Goal: Task Accomplishment & Management: Complete application form

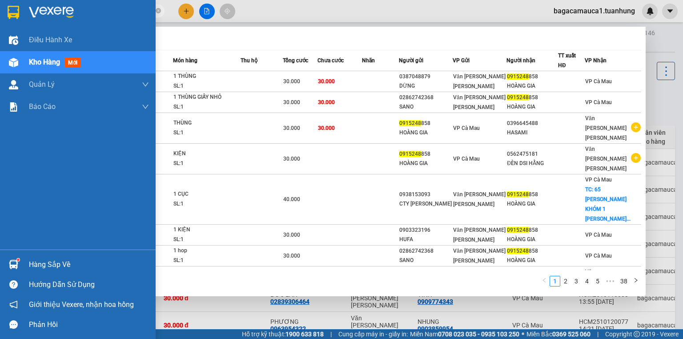
scroll to position [53, 0]
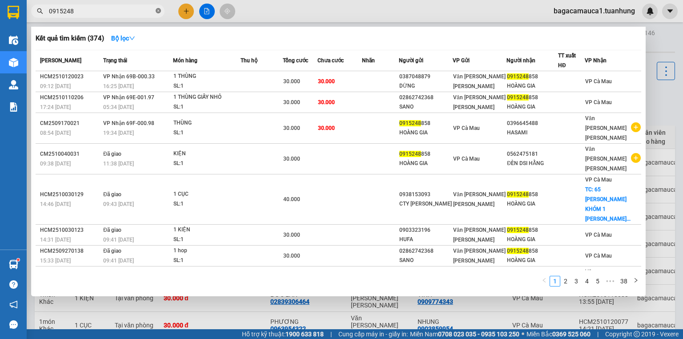
click at [157, 14] on span at bounding box center [158, 11] width 5 height 8
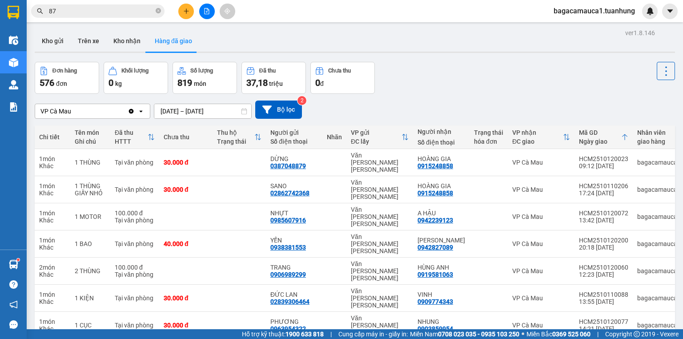
type input "8"
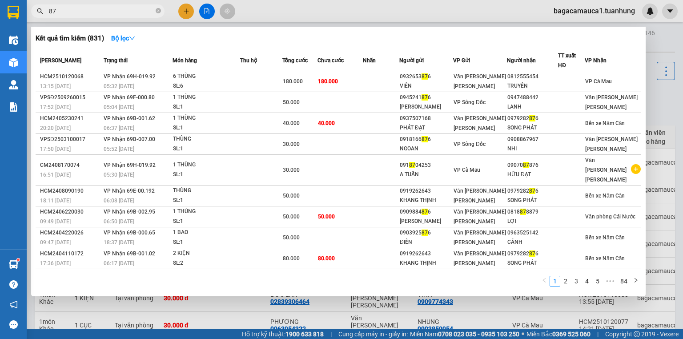
type input "8"
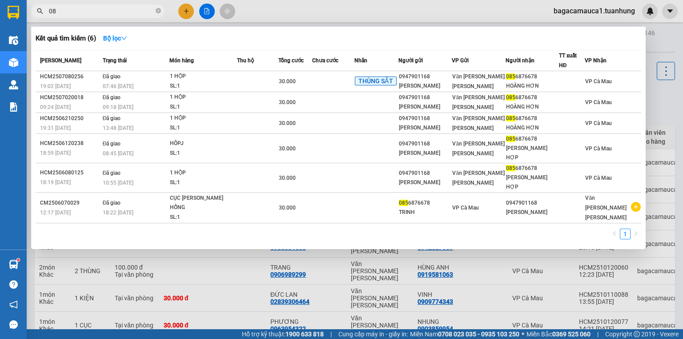
type input "0"
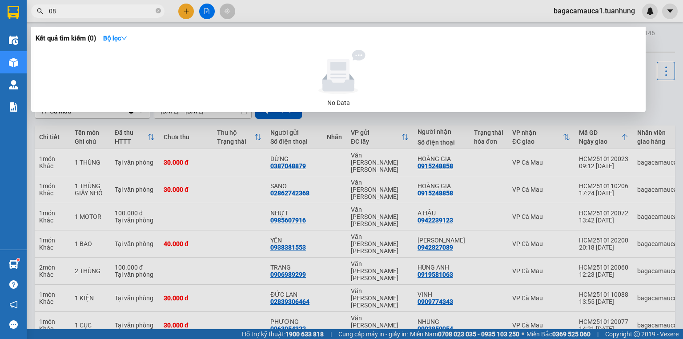
type input "0"
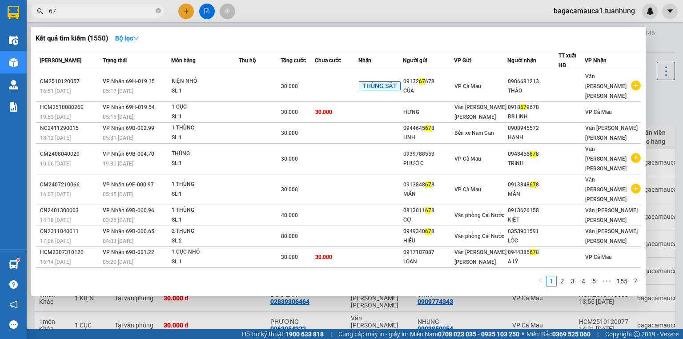
type input "6"
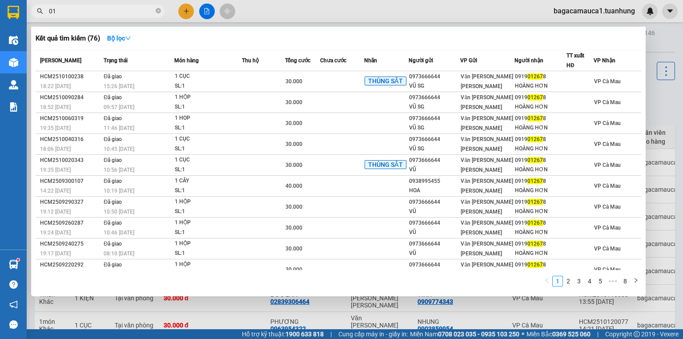
type input "0"
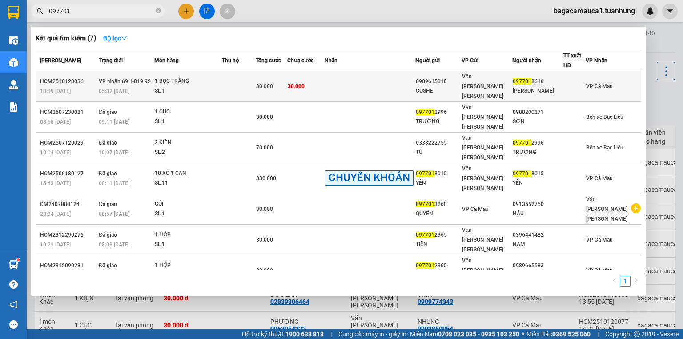
type input "097701"
click at [414, 85] on td at bounding box center [370, 86] width 91 height 31
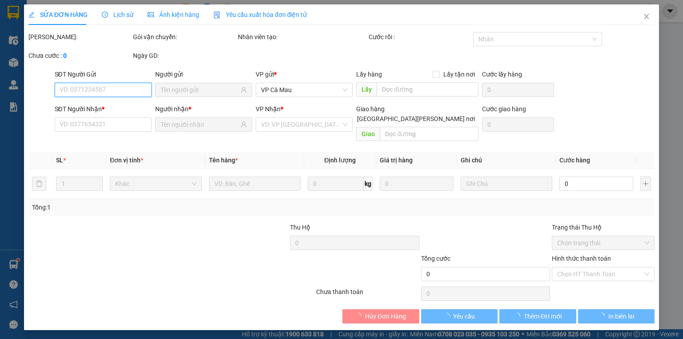
type input "0909615018"
type input "COSHE"
type input "0977018610"
type input "[PERSON_NAME]"
type input "30.000"
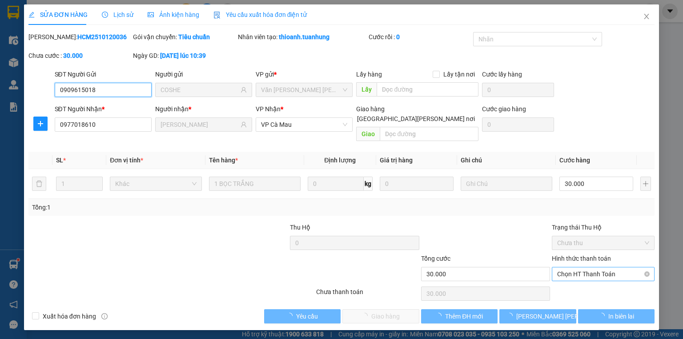
click at [591, 267] on span "Chọn HT Thanh Toán" at bounding box center [603, 273] width 92 height 13
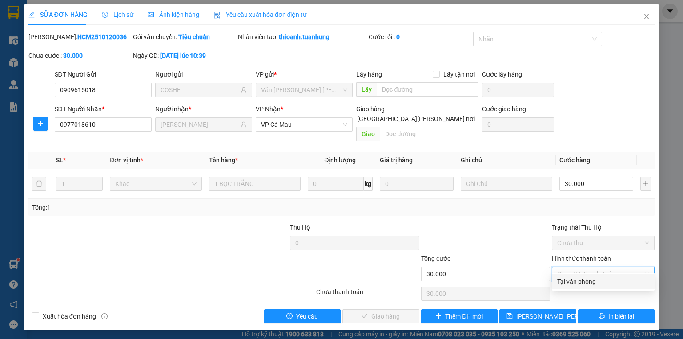
click at [591, 275] on div "Tại văn phòng" at bounding box center [603, 281] width 103 height 14
type input "0"
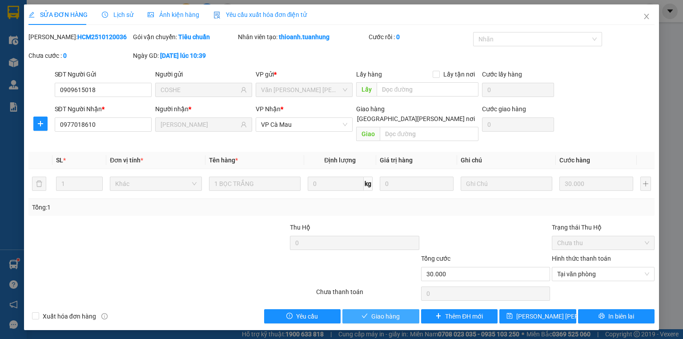
click at [374, 311] on span "Giao hàng" at bounding box center [385, 316] width 28 height 10
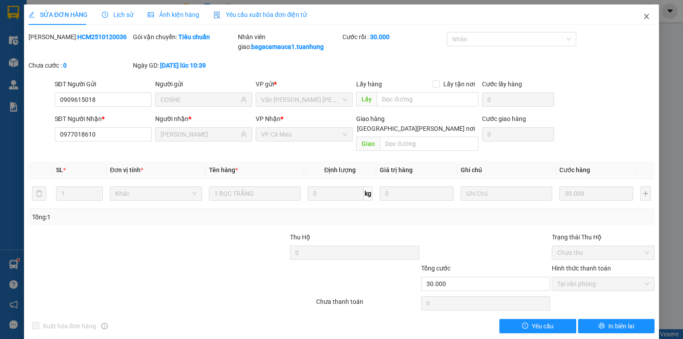
click at [634, 12] on span "Close" at bounding box center [646, 16] width 25 height 25
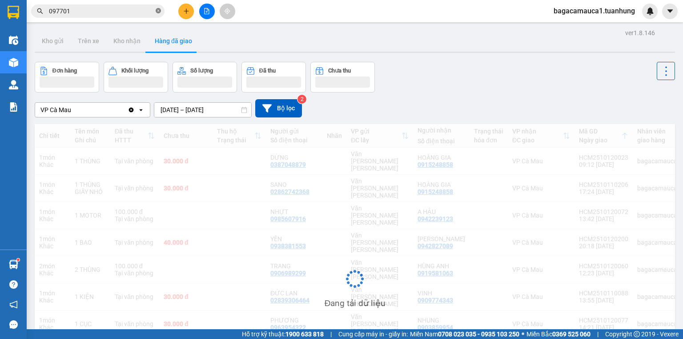
click at [161, 12] on icon "close-circle" at bounding box center [158, 10] width 5 height 5
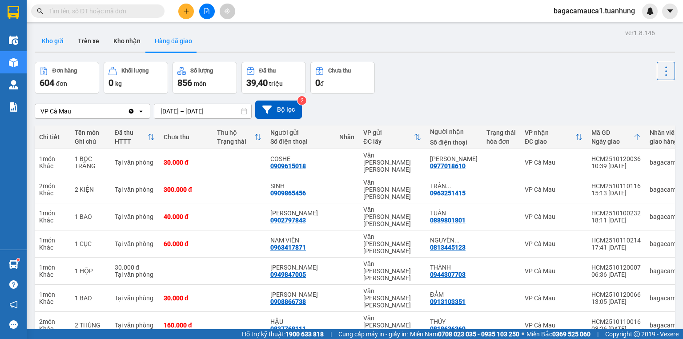
click at [50, 44] on button "Kho gửi" at bounding box center [53, 40] width 36 height 21
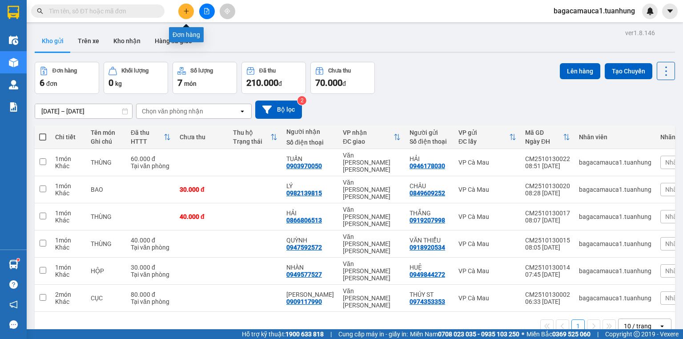
click at [185, 11] on icon "plus" at bounding box center [186, 11] width 5 height 0
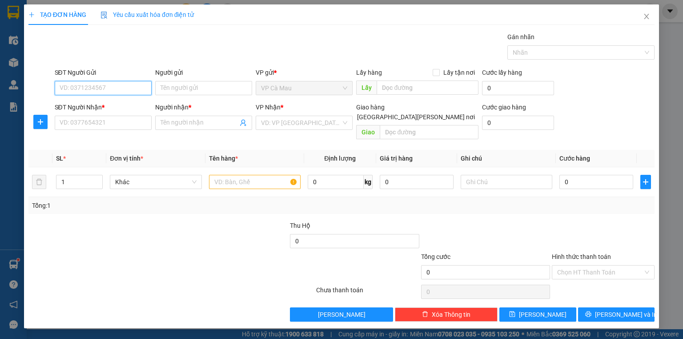
click at [119, 89] on input "SĐT Người Gửi" at bounding box center [103, 88] width 97 height 14
type input "0949415861"
click at [164, 87] on input "Người gửi" at bounding box center [203, 88] width 97 height 14
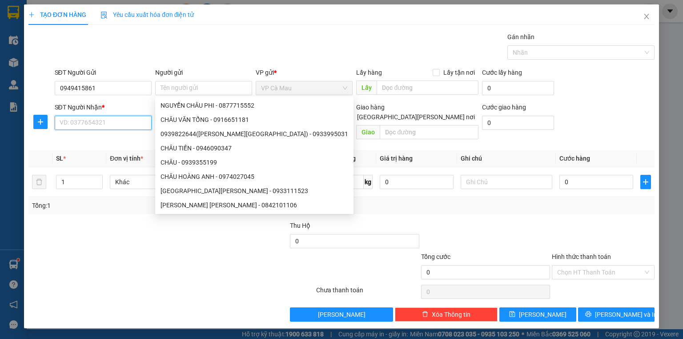
click at [109, 122] on input "SĐT Người Nhận *" at bounding box center [103, 123] width 97 height 14
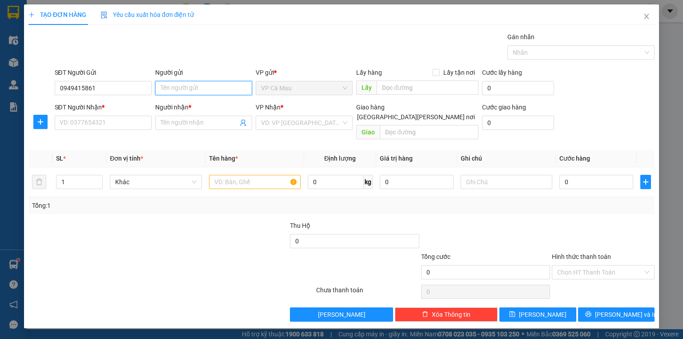
click at [173, 87] on input "Người gửi" at bounding box center [203, 88] width 97 height 14
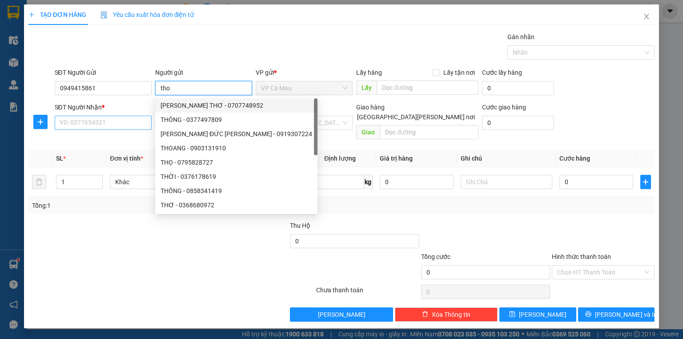
type input "tho"
click at [103, 122] on input "SĐT Người Nhận *" at bounding box center [103, 123] width 97 height 14
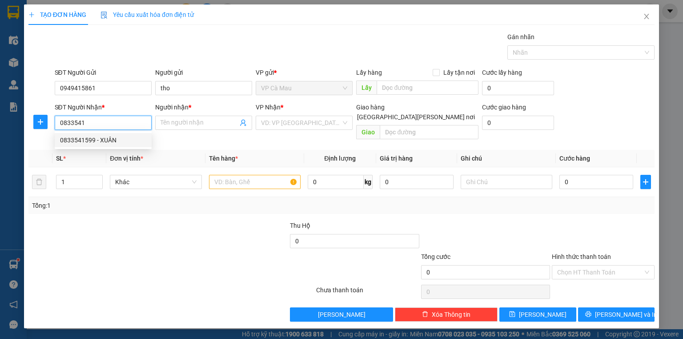
click at [105, 136] on div "0833541599 - XUÂN" at bounding box center [103, 140] width 86 height 10
type input "0833541599"
type input "XUÂN"
type input "0833541599"
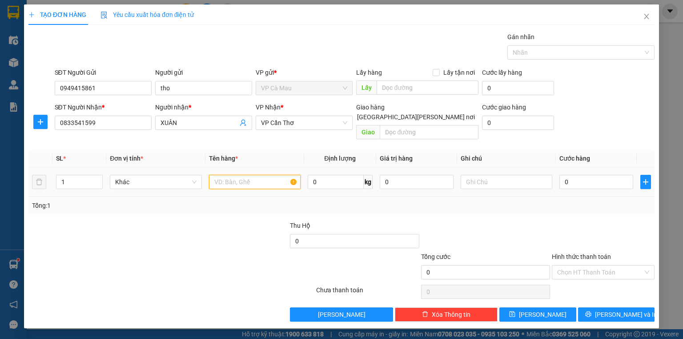
click at [247, 175] on input "text" at bounding box center [255, 182] width 92 height 14
type input "thùng"
click at [617, 175] on input "0" at bounding box center [596, 182] width 74 height 14
type input "4"
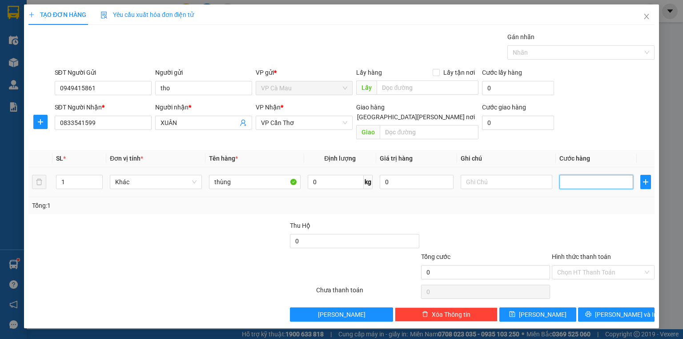
type input "4"
type input "40"
type input "40.000"
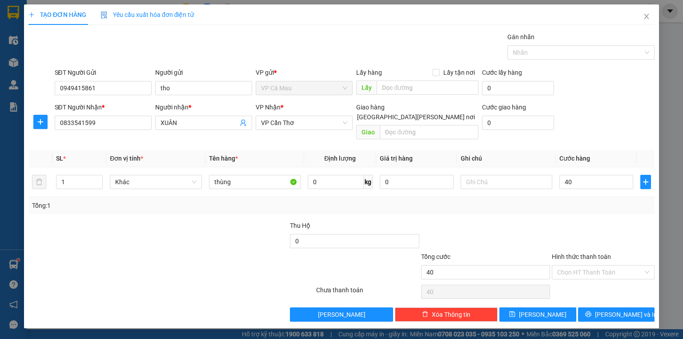
type input "40.000"
click at [614, 294] on div "Transit Pickup Surcharge Ids Transit Deliver Surcharge Ids Transit Deliver Surc…" at bounding box center [341, 176] width 626 height 289
click at [614, 307] on button "[PERSON_NAME] và In" at bounding box center [616, 314] width 77 height 14
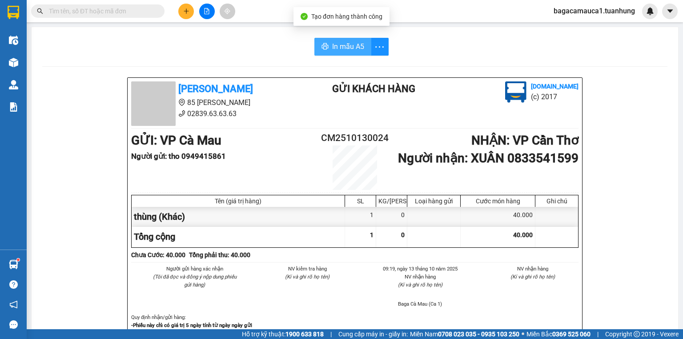
click at [325, 40] on button "In mẫu A5" at bounding box center [342, 47] width 57 height 18
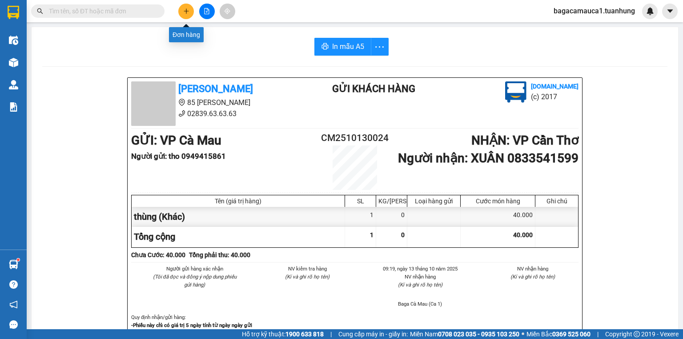
click at [180, 11] on button at bounding box center [186, 12] width 16 height 16
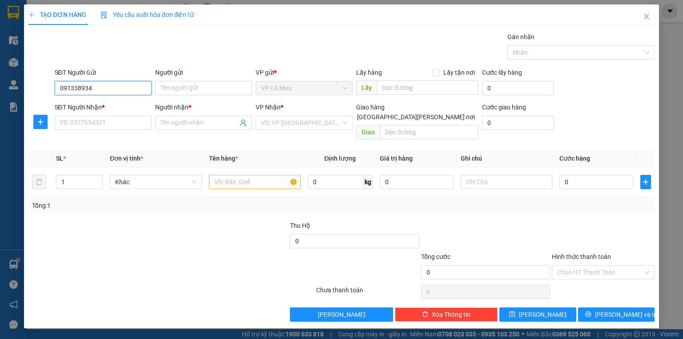
type input "0913389348"
click at [91, 110] on div "0913389348 - XUÂN" at bounding box center [103, 105] width 97 height 14
type input "XUÂN"
type input "0913389348"
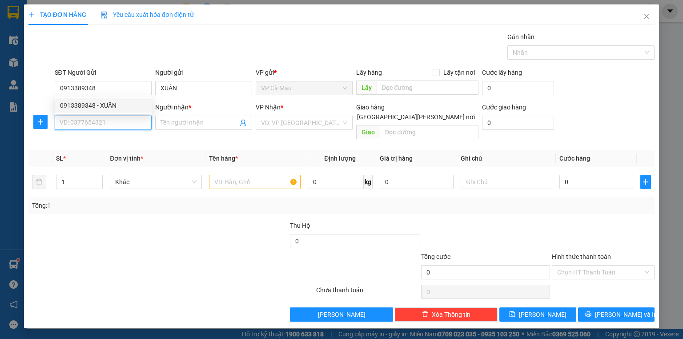
click at [93, 124] on input "SĐT Người Nhận *" at bounding box center [103, 123] width 97 height 14
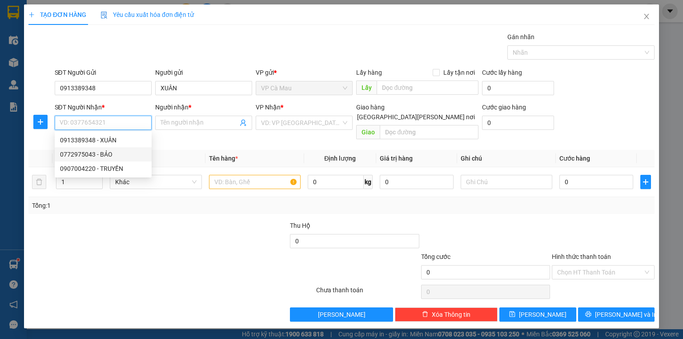
click at [116, 157] on div "0772975043 - BẢO" at bounding box center [103, 154] width 86 height 10
type input "0772975043"
type input "BẢO"
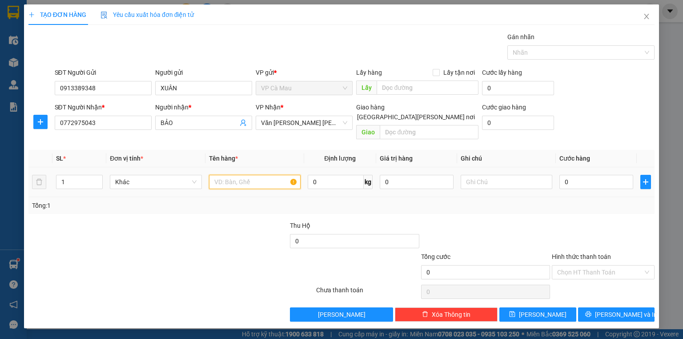
click at [228, 175] on input "text" at bounding box center [255, 182] width 92 height 14
click at [212, 176] on input "thùng+1 cal" at bounding box center [255, 182] width 92 height 14
type input "1 thùng+1 cal"
type input "2"
click at [96, 175] on span "Increase Value" at bounding box center [97, 179] width 10 height 8
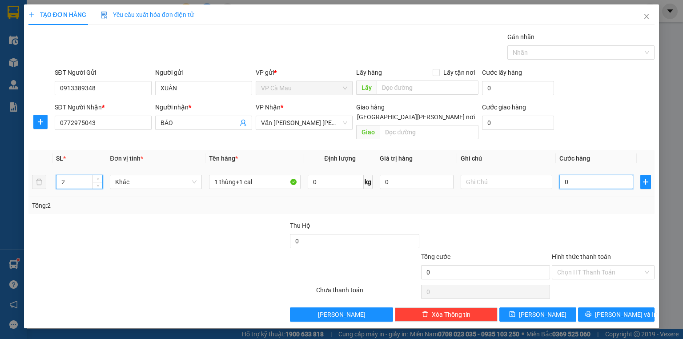
click at [585, 175] on input "0" at bounding box center [596, 182] width 74 height 14
type input "8/"
type input "0"
type input "8"
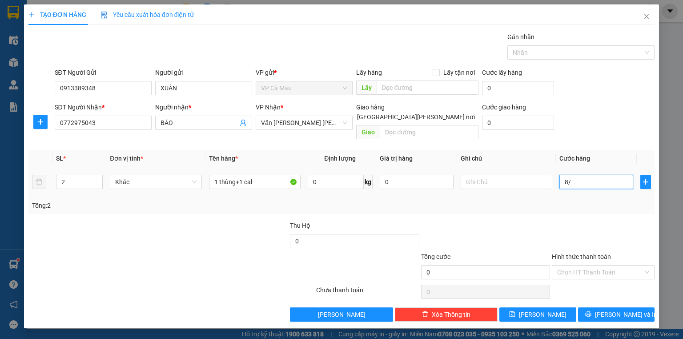
type input "8"
type input "80"
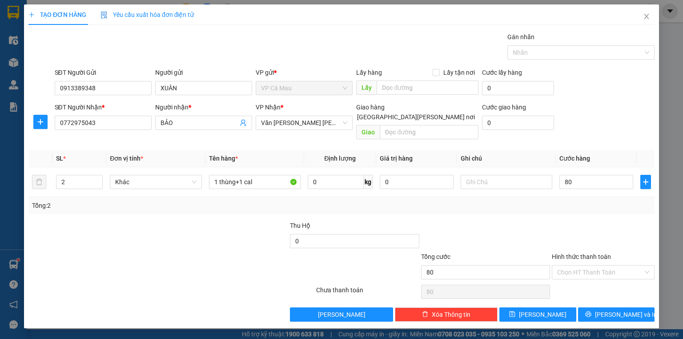
type input "80.000"
click at [573, 252] on div "Hình thức thanh toán" at bounding box center [603, 258] width 103 height 13
click at [575, 258] on div "Hình thức thanh toán Chọn HT Thanh Toán" at bounding box center [603, 267] width 103 height 31
click at [574, 265] on input "Hình thức thanh toán" at bounding box center [600, 271] width 86 height 13
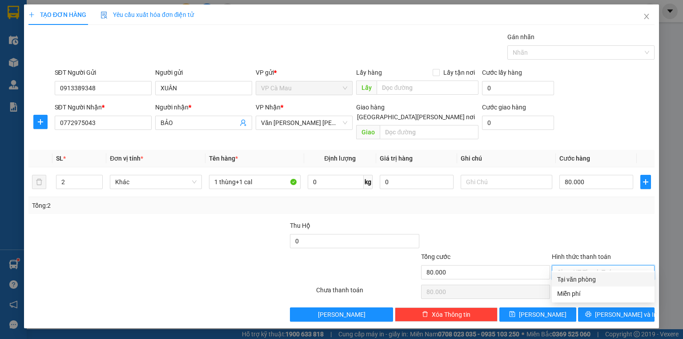
click at [574, 277] on div "Tại văn phòng" at bounding box center [603, 279] width 92 height 10
type input "0"
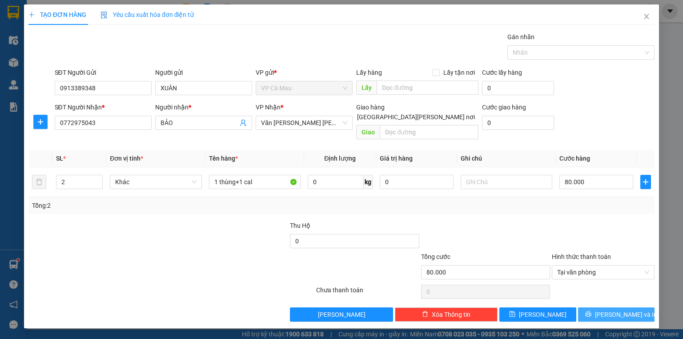
click at [585, 307] on button "[PERSON_NAME] và In" at bounding box center [616, 314] width 77 height 14
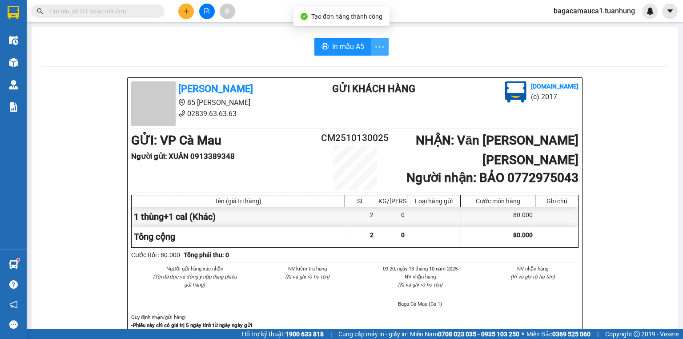
click at [379, 48] on icon "more" at bounding box center [379, 46] width 11 height 11
click at [365, 68] on div "In mẫu A5 theo số lượng (2)" at bounding box center [341, 66] width 77 height 10
click at [343, 41] on span "In mẫu A5" at bounding box center [348, 46] width 32 height 11
click at [129, 11] on input "text" at bounding box center [101, 11] width 105 height 10
click at [177, 17] on div at bounding box center [206, 12] width 67 height 16
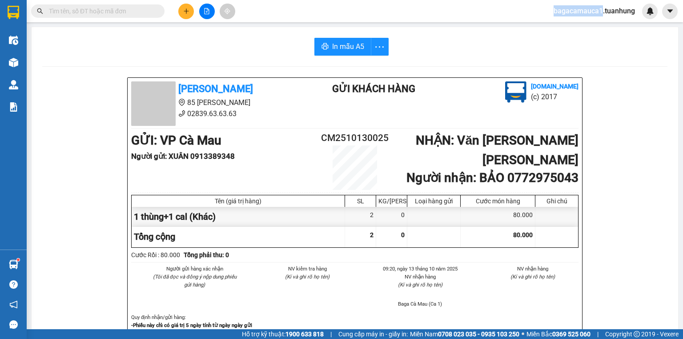
click at [178, 17] on div at bounding box center [206, 12] width 67 height 16
click at [182, 12] on button at bounding box center [186, 12] width 16 height 16
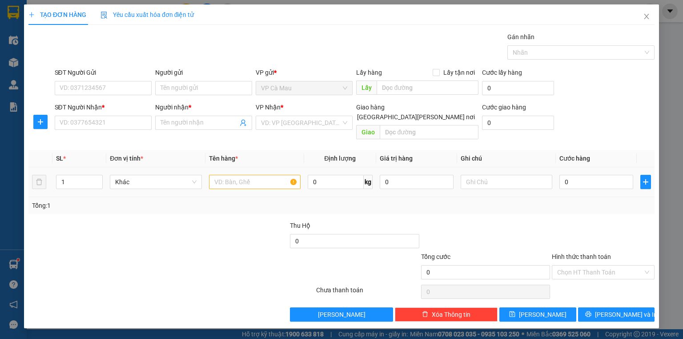
click at [240, 173] on div at bounding box center [255, 182] width 92 height 18
click at [229, 179] on div at bounding box center [255, 182] width 92 height 18
click at [113, 86] on input "SĐT Người Gửi" at bounding box center [103, 88] width 97 height 14
click at [229, 175] on input "text" at bounding box center [255, 182] width 92 height 14
type input "hố sơ"
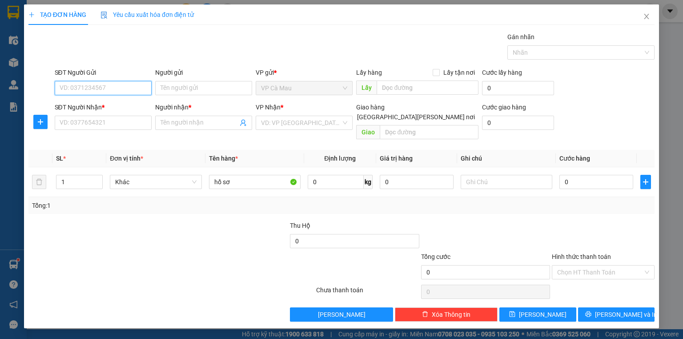
click at [120, 92] on input "SĐT Người Gửi" at bounding box center [103, 88] width 97 height 14
type input "0966434169"
click at [108, 112] on div "0966434169 - TẤN" at bounding box center [103, 105] width 97 height 14
type input "TẤN"
type input "0966434169"
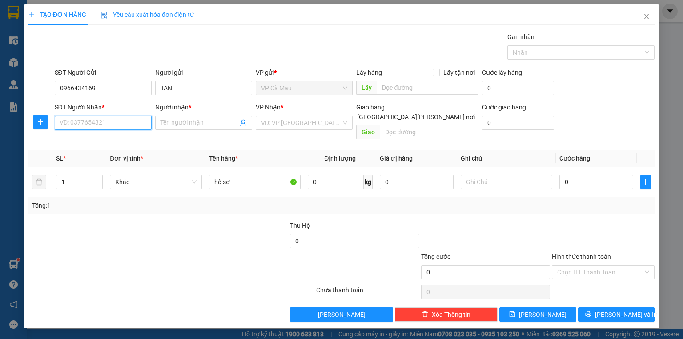
click at [112, 123] on input "SĐT Người Nhận *" at bounding box center [103, 123] width 97 height 14
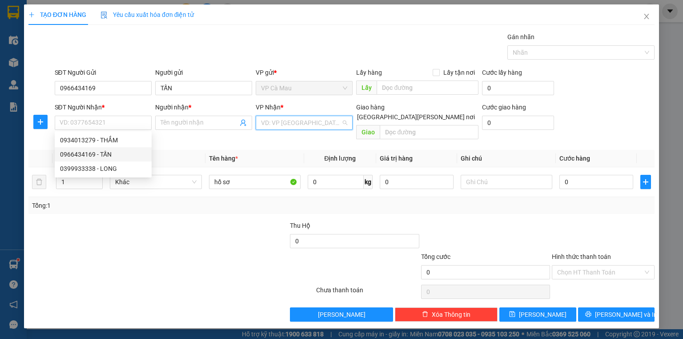
click at [267, 122] on input "search" at bounding box center [301, 122] width 80 height 13
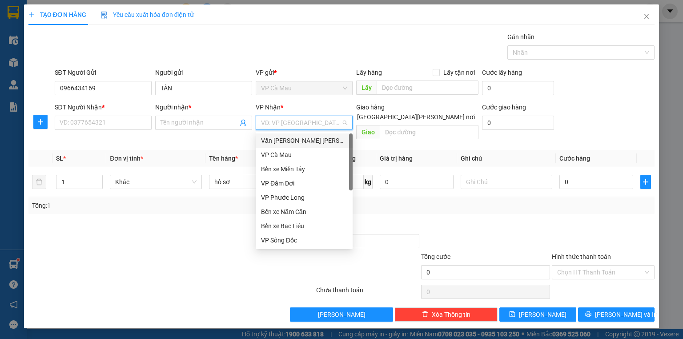
click at [277, 142] on div "Văn [PERSON_NAME] [PERSON_NAME]" at bounding box center [304, 141] width 86 height 10
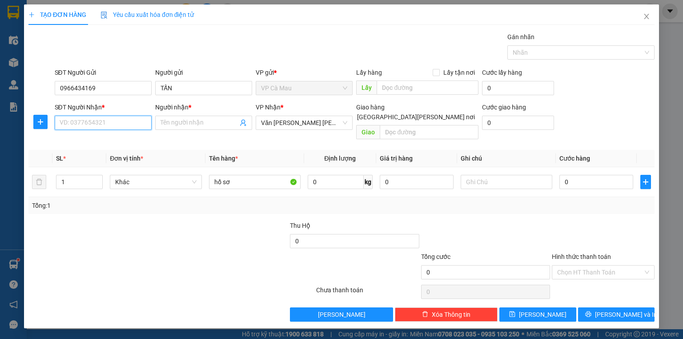
click at [106, 121] on input "SĐT Người Nhận *" at bounding box center [103, 123] width 97 height 14
click at [109, 138] on div "0934013279 - THẮM" at bounding box center [103, 140] width 86 height 10
type input "0934013279"
type input "THẮM"
type input "0934013279"
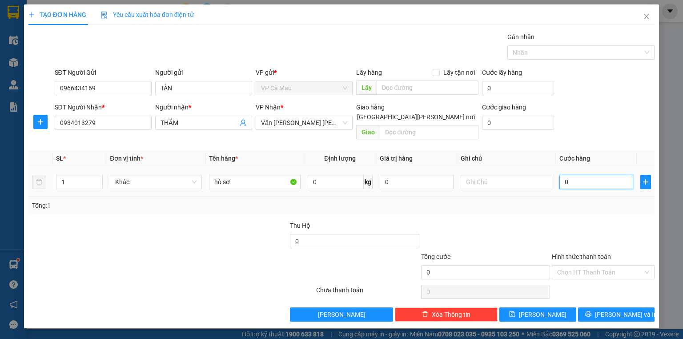
click at [614, 175] on input "0" at bounding box center [596, 182] width 74 height 14
type input "3"
type input "30"
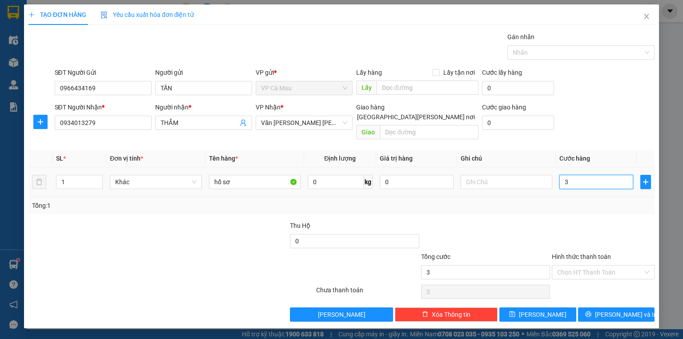
type input "30"
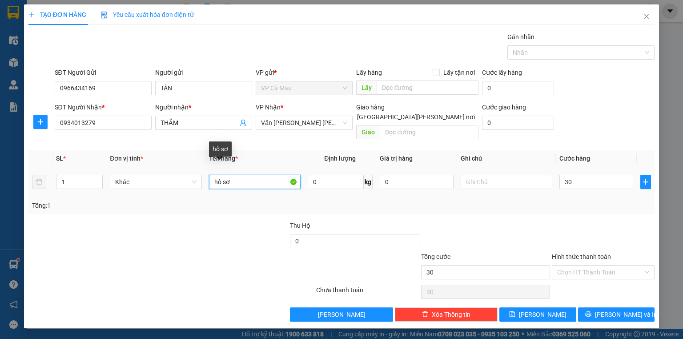
type input "30.000"
click at [244, 175] on input "hố sơ" at bounding box center [255, 182] width 92 height 14
type input "h"
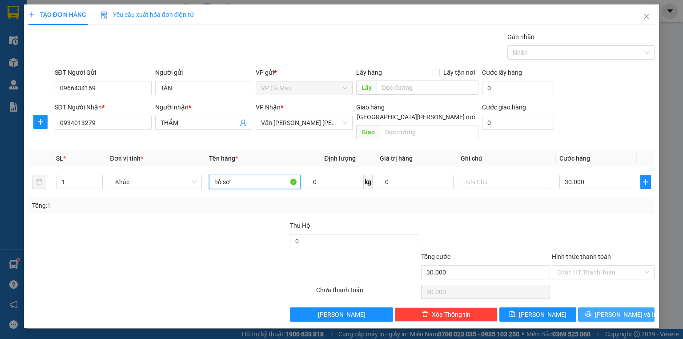
type input "hồ sơ"
click at [622, 309] on span "[PERSON_NAME] và In" at bounding box center [626, 314] width 62 height 10
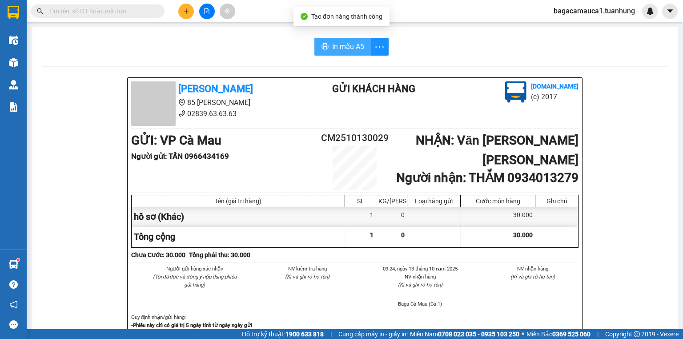
click at [332, 41] on span "In mẫu A5" at bounding box center [348, 46] width 32 height 11
click at [183, 5] on button at bounding box center [186, 12] width 16 height 16
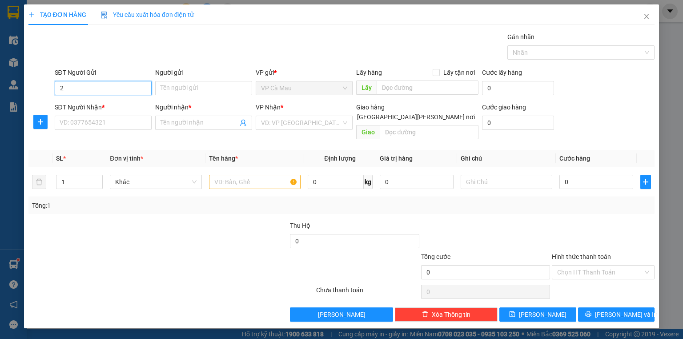
type input "2"
click at [648, 16] on icon "close" at bounding box center [646, 16] width 7 height 7
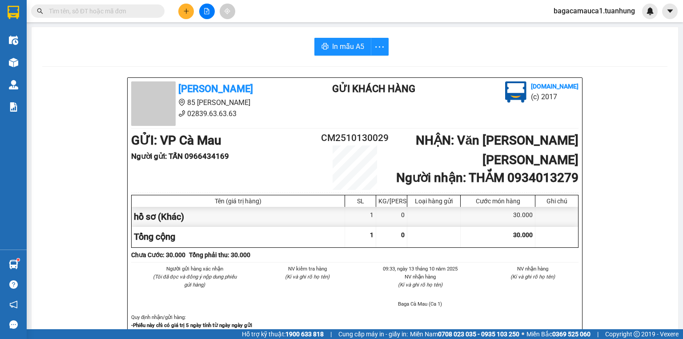
click at [153, 9] on input "text" at bounding box center [101, 11] width 105 height 10
click at [189, 11] on button at bounding box center [186, 12] width 16 height 16
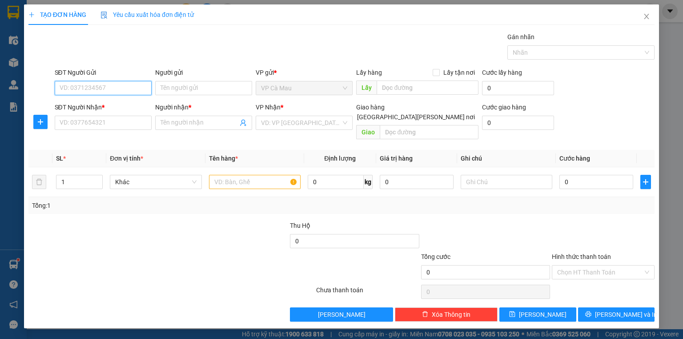
click at [113, 88] on input "SĐT Người Gửi" at bounding box center [103, 88] width 97 height 14
type input "0916463386"
click at [92, 100] on div "0916463386 - [PERSON_NAME]" at bounding box center [104, 105] width 88 height 10
type input "THẢO"
type input "0916463386"
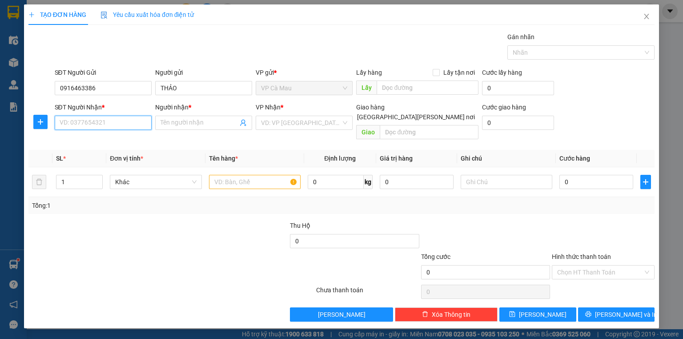
click at [102, 125] on input "SĐT Người Nhận *" at bounding box center [103, 123] width 97 height 14
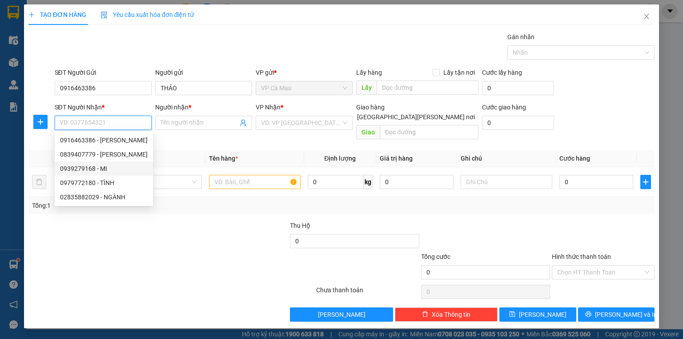
click at [92, 172] on div "0939279168 - MI" at bounding box center [104, 169] width 88 height 10
type input "0939279168"
type input "MI"
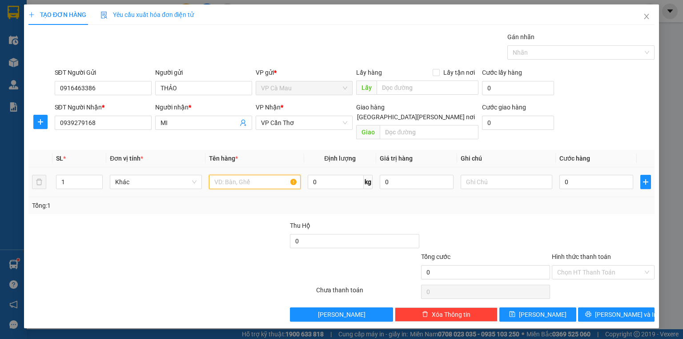
click at [250, 175] on input "text" at bounding box center [255, 182] width 92 height 14
type input "1 thùng"
click at [571, 175] on input "0" at bounding box center [596, 182] width 74 height 14
type input "3"
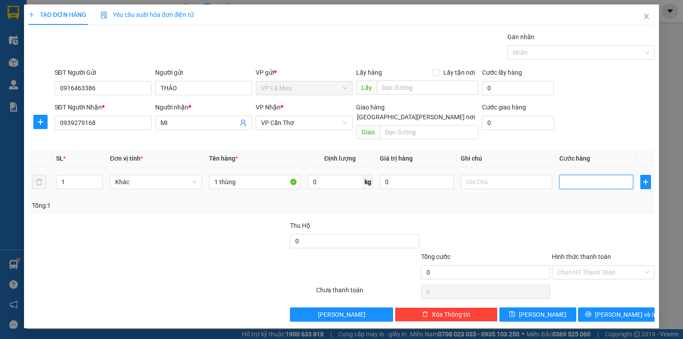
type input "3"
type input "30"
type input "30.000"
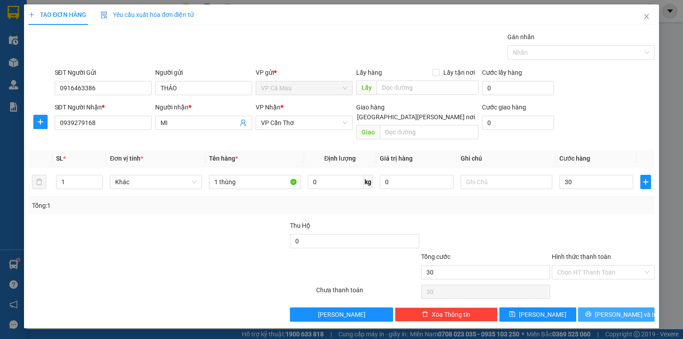
type input "30.000"
click at [591, 307] on button "[PERSON_NAME] và In" at bounding box center [616, 314] width 77 height 14
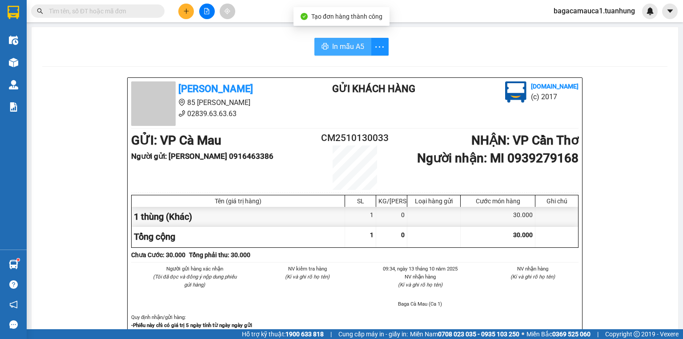
click at [341, 44] on span "In mẫu A5" at bounding box center [348, 46] width 32 height 11
click at [100, 13] on input "text" at bounding box center [101, 11] width 105 height 10
click at [105, 14] on input "text" at bounding box center [101, 11] width 105 height 10
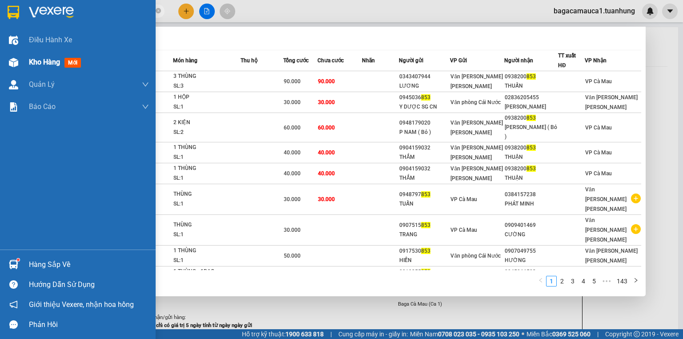
type input "853"
click at [35, 62] on span "Kho hàng" at bounding box center [44, 62] width 31 height 8
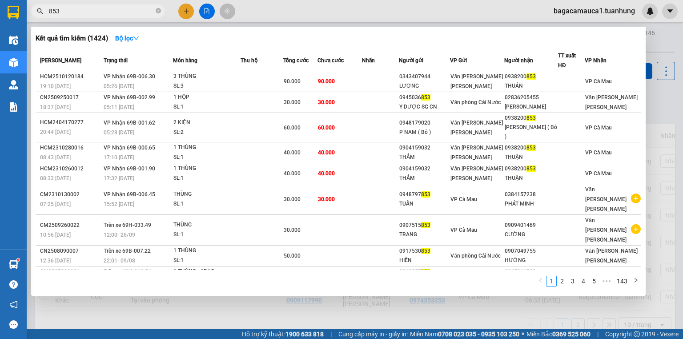
click at [664, 98] on div at bounding box center [341, 169] width 683 height 339
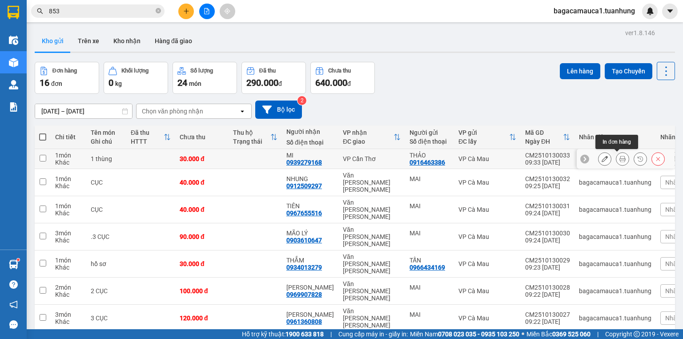
click at [619, 158] on icon at bounding box center [622, 159] width 6 height 6
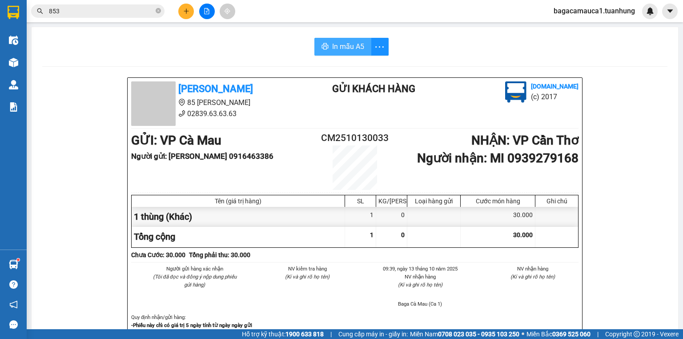
click at [340, 50] on span "In mẫu A5" at bounding box center [348, 46] width 32 height 11
drag, startPoint x: 628, startPoint y: 236, endPoint x: 185, endPoint y: 9, distance: 498.2
click at [185, 9] on icon "plus" at bounding box center [186, 11] width 6 height 6
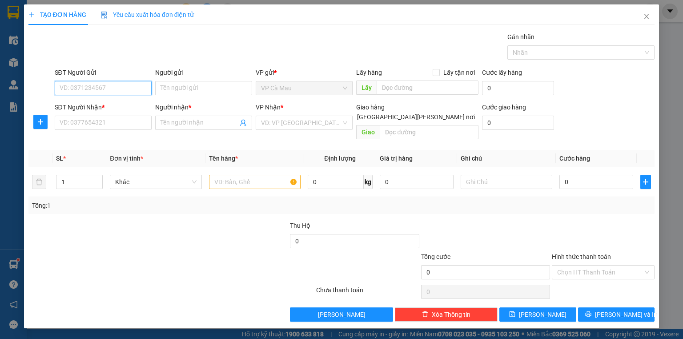
click at [125, 90] on input "SĐT Người Gửi" at bounding box center [103, 88] width 97 height 14
type input "0944519309"
click at [115, 105] on div "0944519309 - [PERSON_NAME]" at bounding box center [104, 105] width 88 height 10
type input "NGỌC"
type input "0944519309"
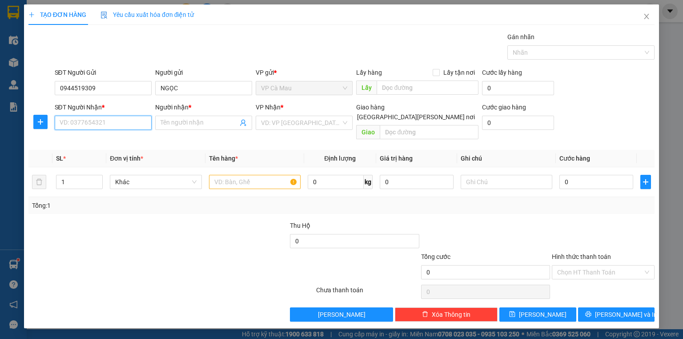
click at [120, 125] on input "SĐT Người Nhận *" at bounding box center [103, 123] width 97 height 14
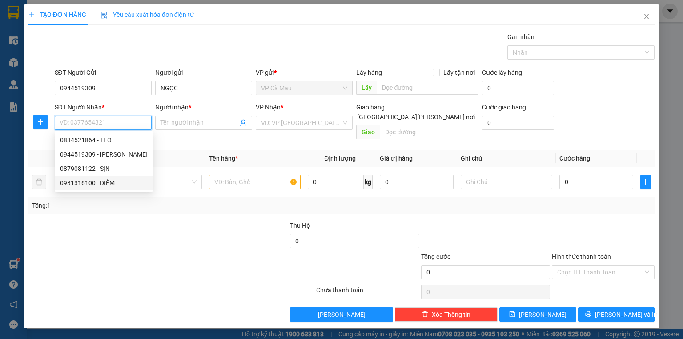
click at [108, 179] on div "0931316100 - DIỄM" at bounding box center [104, 183] width 88 height 10
type input "0931316100"
type input "DIỄM"
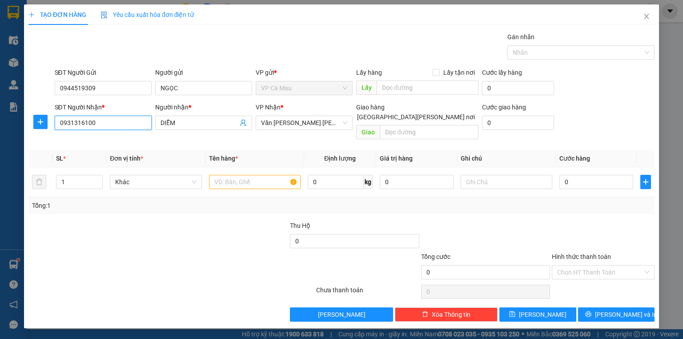
drag, startPoint x: 106, startPoint y: 126, endPoint x: 0, endPoint y: 120, distance: 106.5
click at [0, 120] on div "TẠO ĐƠN HÀNG Yêu cầu xuất [PERSON_NAME] điện tử Transit Pickup Surcharge Ids Tr…" at bounding box center [341, 169] width 683 height 339
type input "0919597132"
click at [256, 175] on input "text" at bounding box center [255, 182] width 92 height 14
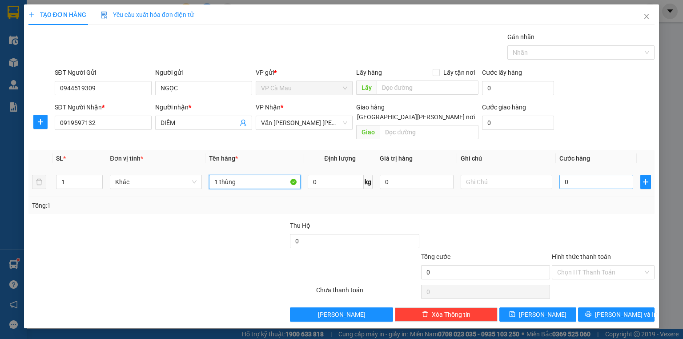
type input "1 thùng"
click at [584, 175] on input "0" at bounding box center [596, 182] width 74 height 14
type input "3"
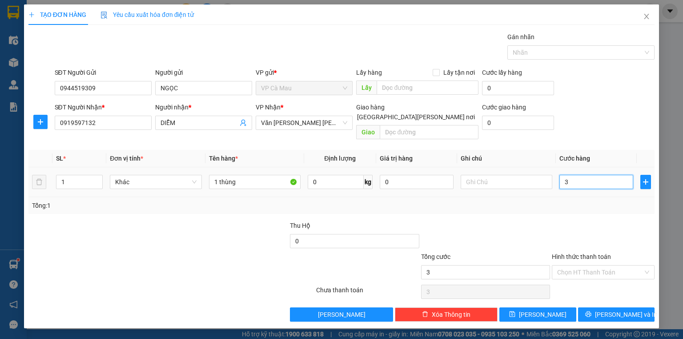
type input "30"
type input "30.000"
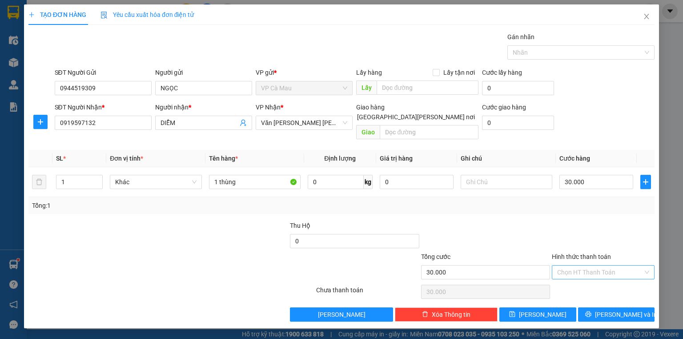
click at [578, 265] on input "Hình thức thanh toán" at bounding box center [600, 271] width 86 height 13
click at [580, 277] on div "Tại văn phòng" at bounding box center [603, 279] width 92 height 10
type input "0"
click at [597, 308] on button "[PERSON_NAME] và In" at bounding box center [616, 314] width 77 height 14
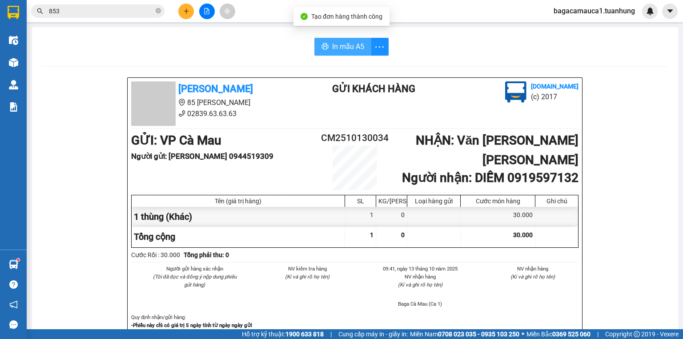
click at [331, 40] on button "In mẫu A5" at bounding box center [342, 47] width 57 height 18
click at [157, 12] on icon "close-circle" at bounding box center [158, 10] width 5 height 5
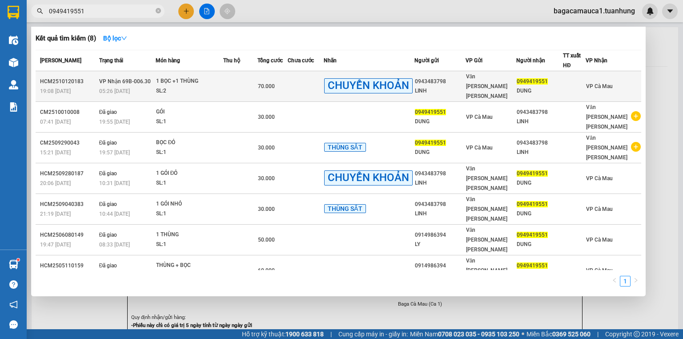
type input "0949419551"
click at [288, 75] on td "70.000" at bounding box center [272, 86] width 30 height 31
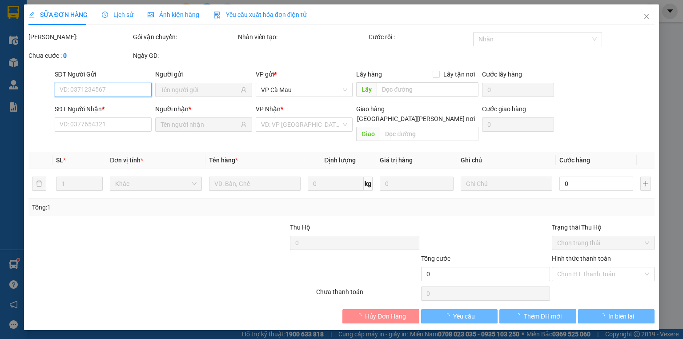
type input "0943483798"
type input "LINH"
type input "0949419551"
type input "DUNG"
type input "70.000"
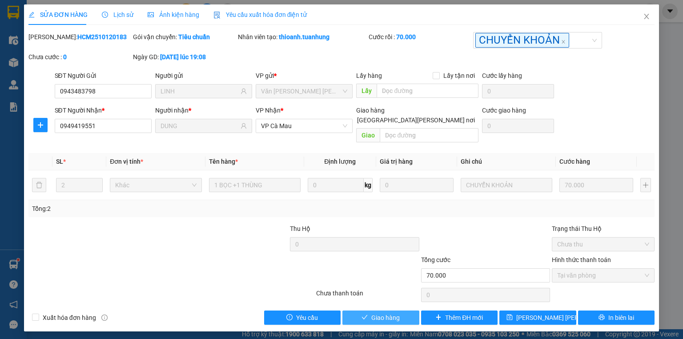
click at [379, 313] on span "Giao hàng" at bounding box center [385, 318] width 28 height 10
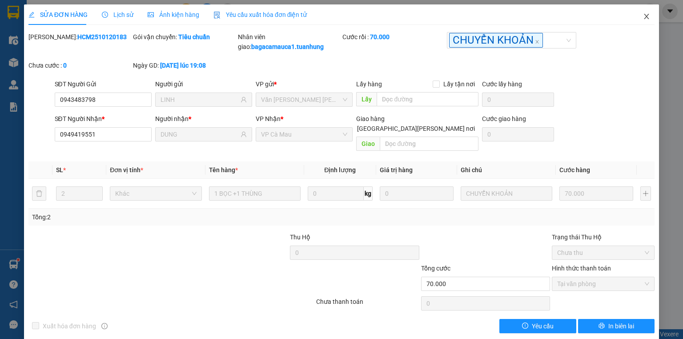
click at [643, 14] on icon "close" at bounding box center [646, 16] width 7 height 7
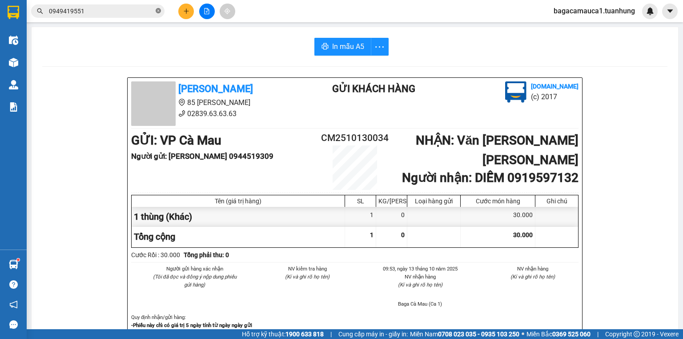
click at [160, 11] on icon "close-circle" at bounding box center [158, 10] width 5 height 5
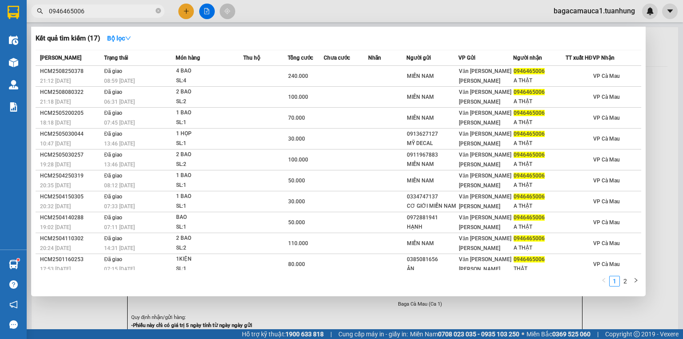
click at [63, 12] on input "0946465006" at bounding box center [101, 11] width 105 height 10
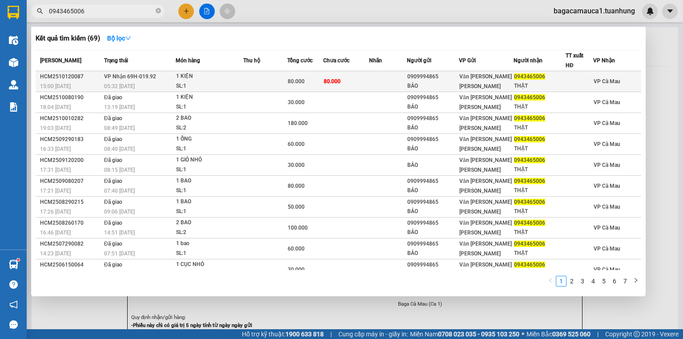
type input "0943465006"
click at [359, 76] on td "80.000" at bounding box center [346, 81] width 46 height 21
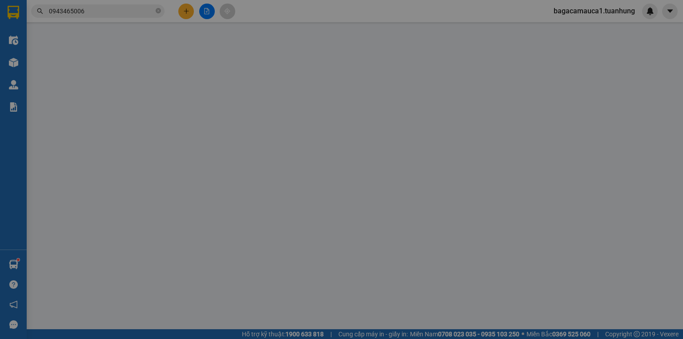
type input "0909994865"
type input "BẢO"
type input "0943465006"
type input "THẬT"
type input "80.000"
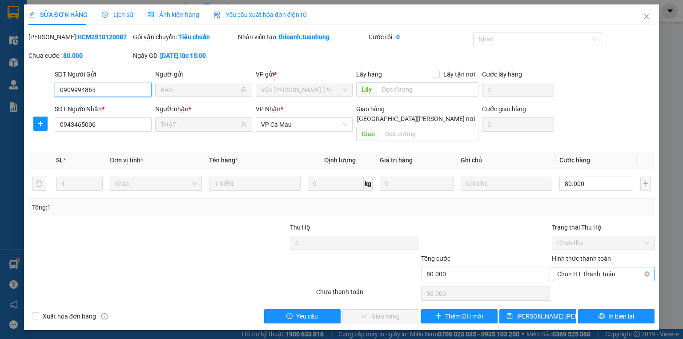
click at [594, 267] on span "Chọn HT Thanh Toán" at bounding box center [603, 273] width 92 height 13
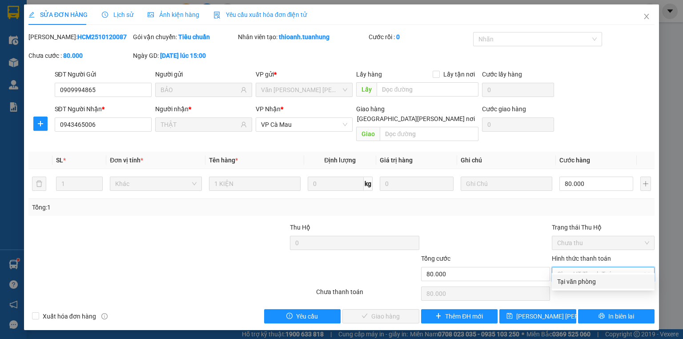
drag, startPoint x: 586, startPoint y: 280, endPoint x: 582, endPoint y: 289, distance: 10.3
click at [586, 281] on div "Tại văn phòng" at bounding box center [603, 282] width 92 height 10
type input "0"
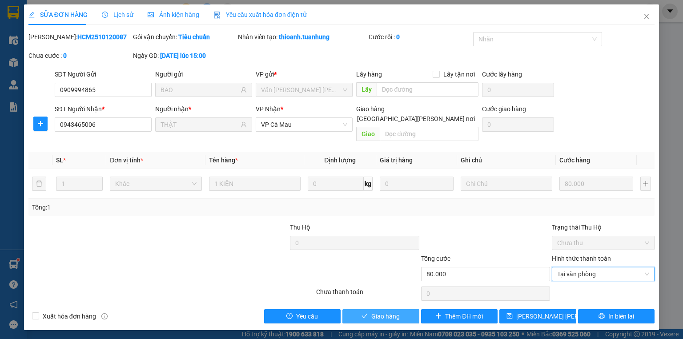
click at [388, 311] on span "Giao hàng" at bounding box center [385, 316] width 28 height 10
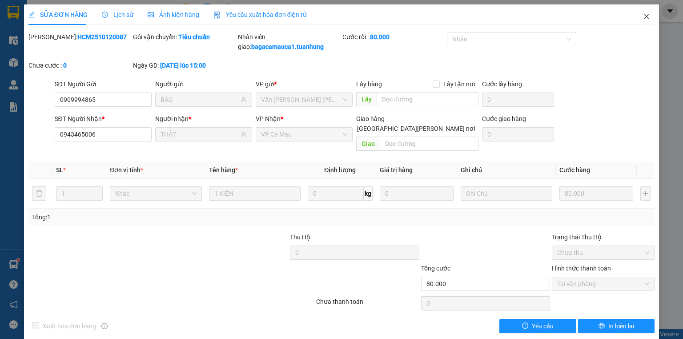
click at [644, 19] on icon "close" at bounding box center [646, 16] width 5 height 5
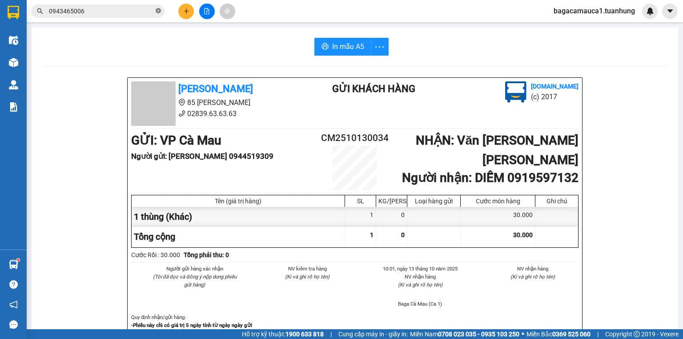
click at [159, 10] on icon "close-circle" at bounding box center [158, 10] width 5 height 5
click at [181, 14] on button at bounding box center [186, 12] width 16 height 16
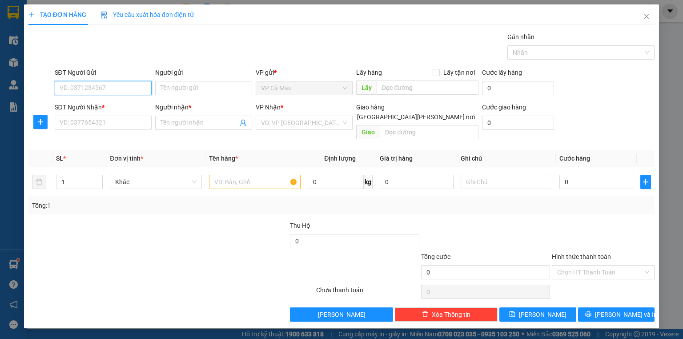
click at [85, 86] on input "SĐT Người Gửi" at bounding box center [103, 88] width 97 height 14
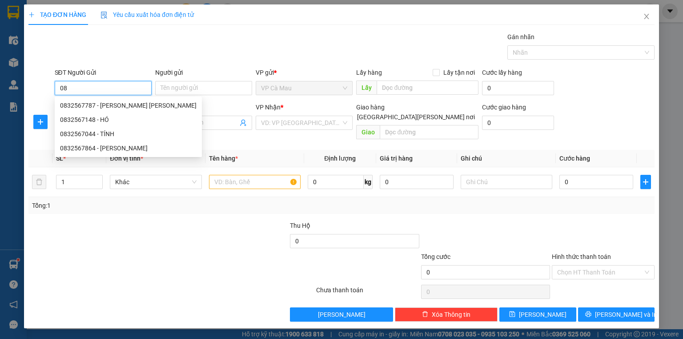
type input "0"
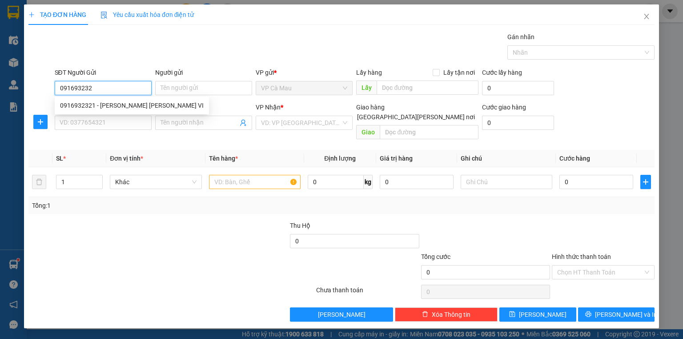
type input "0916932321"
click at [106, 104] on div "0916932321 - [PERSON_NAME] [PERSON_NAME] VI" at bounding box center [132, 105] width 144 height 10
type input "[PERSON_NAME] [PERSON_NAME] VI"
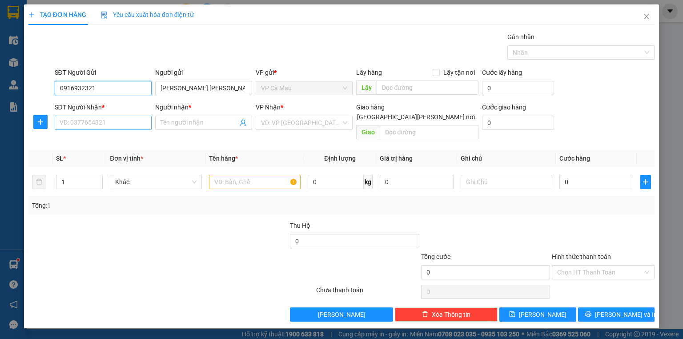
type input "0916932321"
click at [99, 118] on input "SĐT Người Nhận *" at bounding box center [103, 123] width 97 height 14
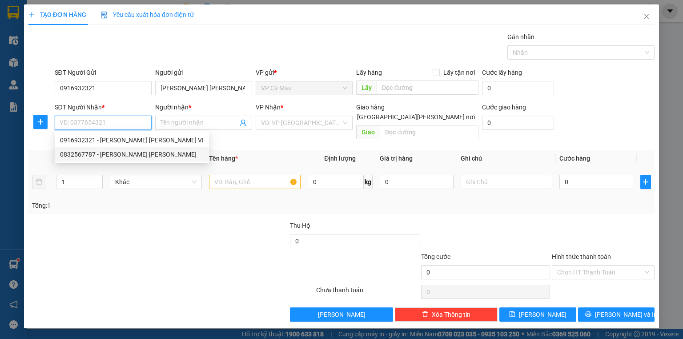
drag, startPoint x: 69, startPoint y: 155, endPoint x: 106, endPoint y: 162, distance: 37.1
click at [69, 155] on div "0832567787 - [PERSON_NAME] [PERSON_NAME]" at bounding box center [132, 154] width 144 height 10
type input "0832567787"
type input "[PERSON_NAME] [PERSON_NAME]"
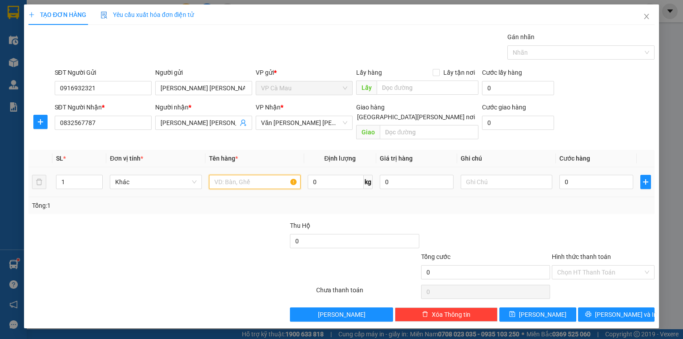
click at [221, 175] on input "text" at bounding box center [255, 182] width 92 height 14
type input "thung"
click at [562, 175] on input "0" at bounding box center [596, 182] width 74 height 14
type input "+3"
type input "3"
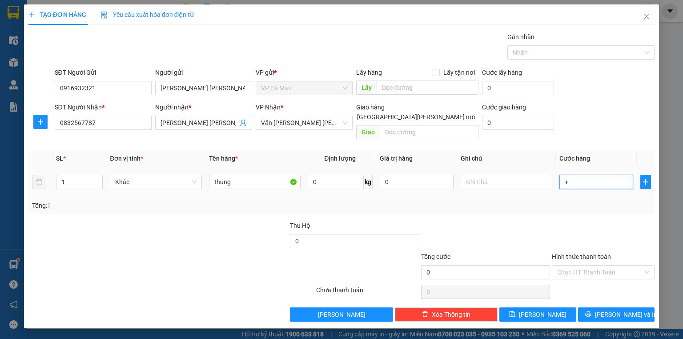
type input "3"
type input "+30"
type input "30"
type input "30.000"
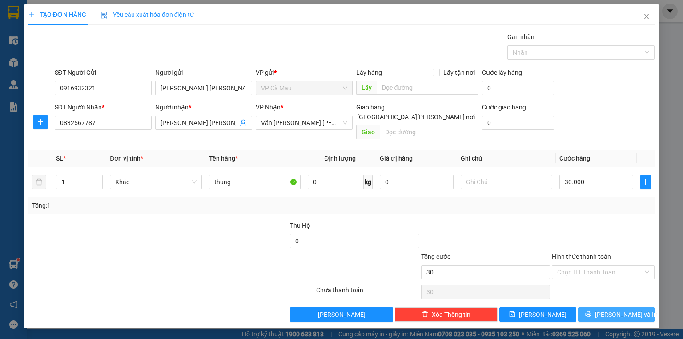
type input "30.000"
click at [611, 309] on span "[PERSON_NAME] và In" at bounding box center [626, 314] width 62 height 10
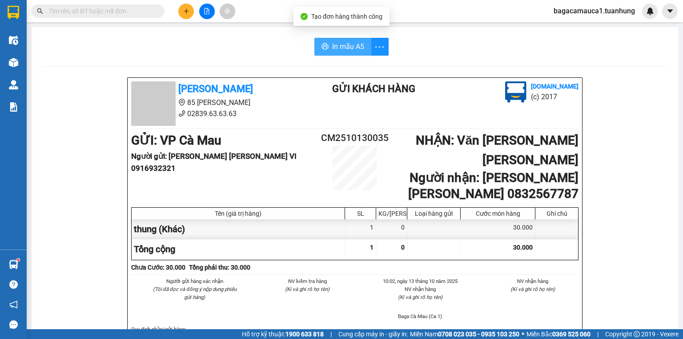
click at [346, 47] on span "In mẫu A5" at bounding box center [348, 46] width 32 height 11
click at [71, 12] on input "text" at bounding box center [101, 11] width 105 height 10
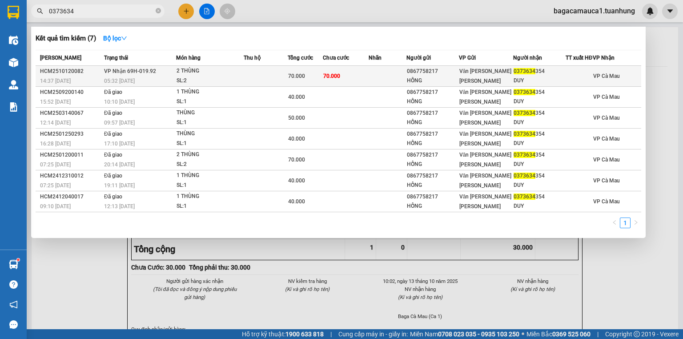
type input "0373634"
click at [307, 78] on div "70.000" at bounding box center [305, 76] width 34 height 10
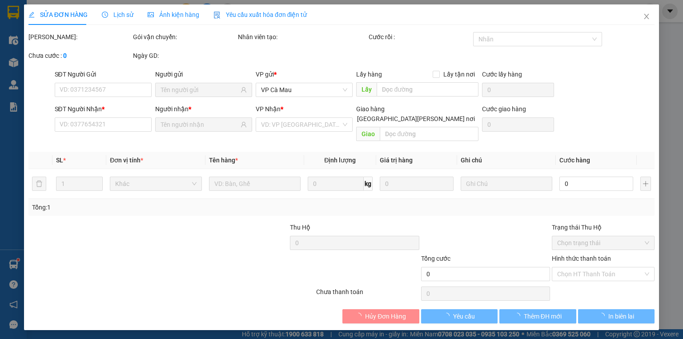
type input "0867758217"
type input "HỒNG"
type input "0373634354"
type input "DUY"
type input "70.000"
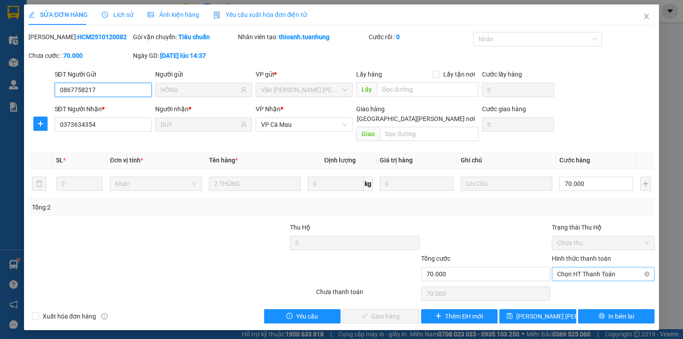
click at [598, 267] on span "Chọn HT Thanh Toán" at bounding box center [603, 273] width 92 height 13
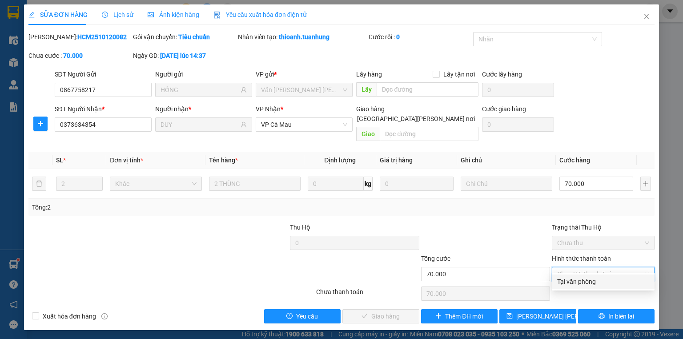
drag, startPoint x: 584, startPoint y: 280, endPoint x: 571, endPoint y: 281, distance: 13.3
click at [583, 281] on div "Tại văn phòng" at bounding box center [603, 282] width 92 height 10
type input "0"
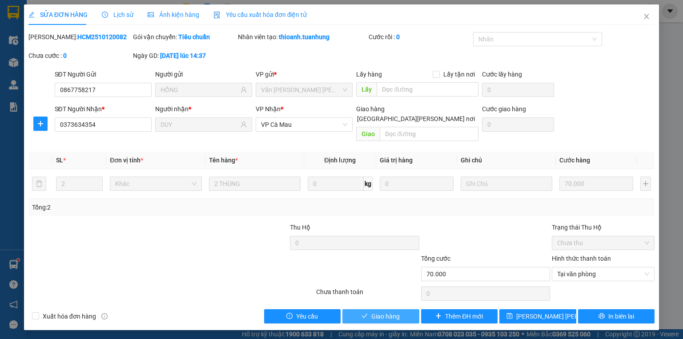
click at [386, 311] on span "Giao hàng" at bounding box center [385, 316] width 28 height 10
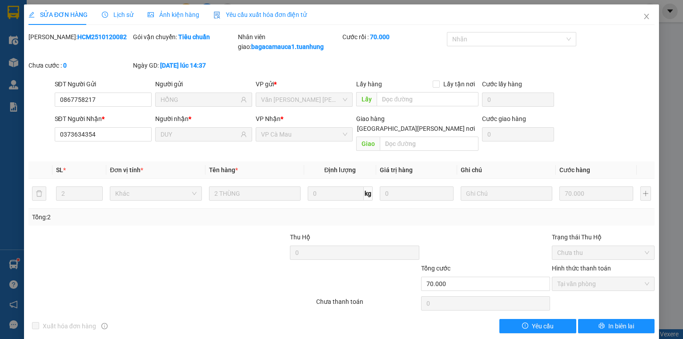
scroll to position [1, 0]
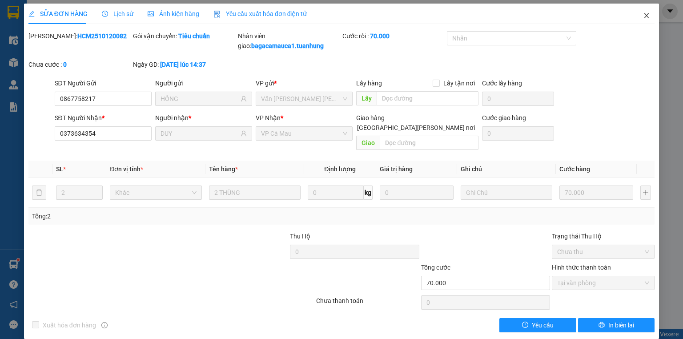
click at [643, 15] on icon "close" at bounding box center [646, 15] width 7 height 7
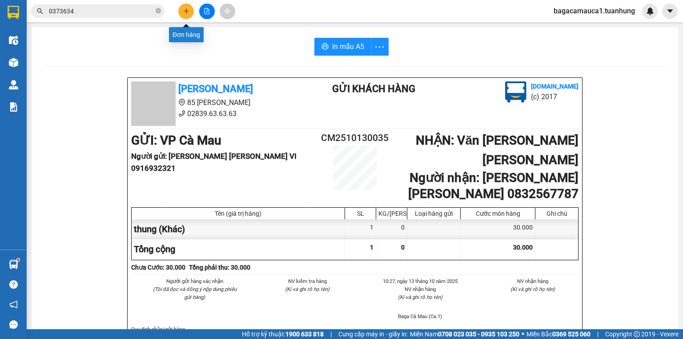
click at [180, 8] on button at bounding box center [186, 12] width 16 height 16
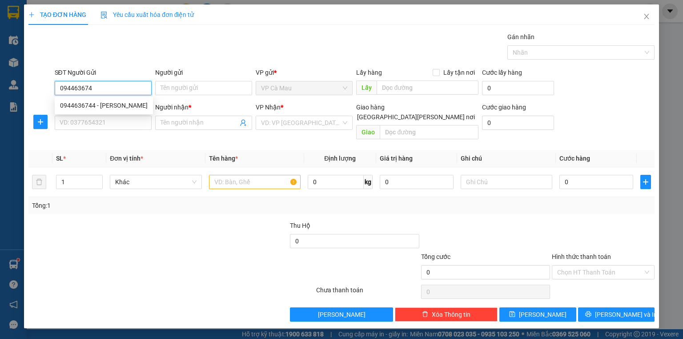
type input "0944636744"
click at [101, 106] on div "0944636744 - [PERSON_NAME]" at bounding box center [104, 105] width 88 height 10
type input "[PERSON_NAME]"
type input "0944636744"
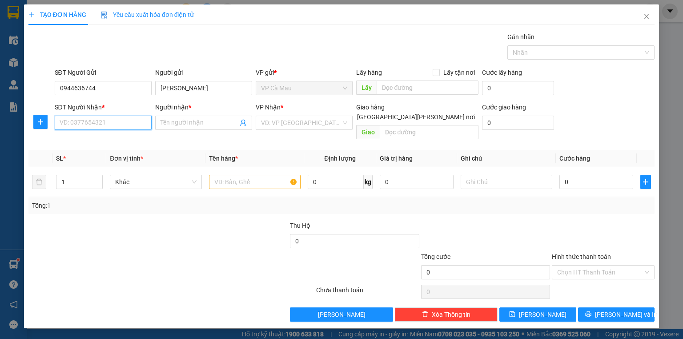
click at [101, 119] on input "SĐT Người Nhận *" at bounding box center [103, 123] width 97 height 14
click at [107, 139] on div "0849734638 - [PERSON_NAME]" at bounding box center [104, 140] width 88 height 10
type input "0849734638"
type input "QUANG"
type input "0849734638"
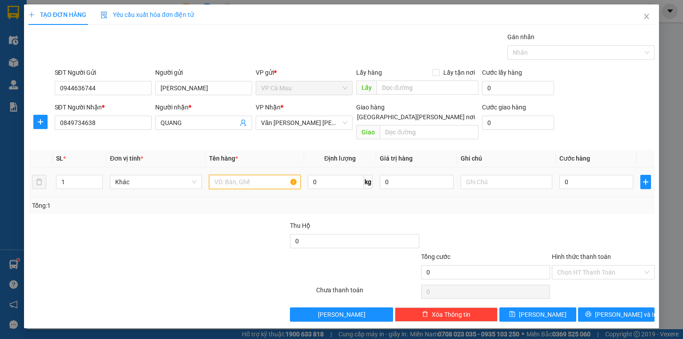
click at [262, 175] on input "text" at bounding box center [255, 182] width 92 height 14
type input "THÙNG"
click at [584, 175] on input "0" at bounding box center [596, 182] width 74 height 14
type input "3"
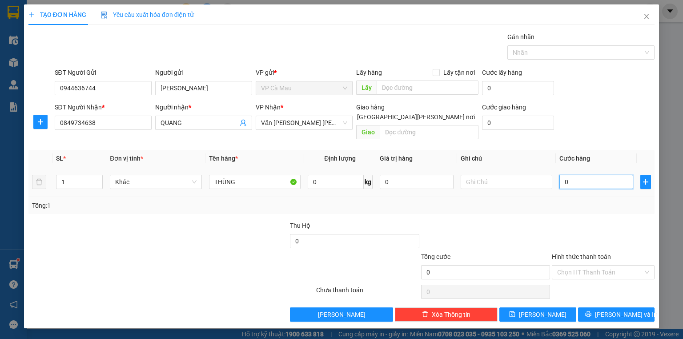
type input "3"
type input "30"
type input "30.000"
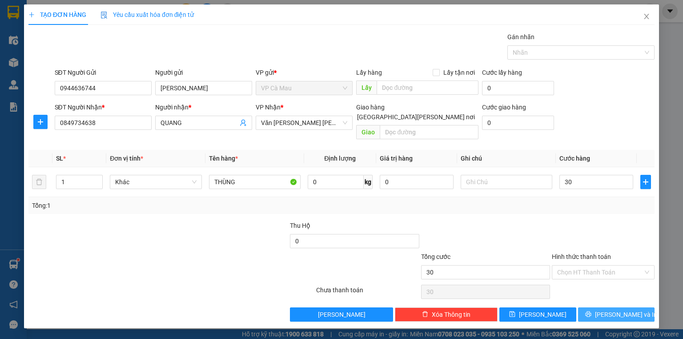
type input "30.000"
click at [607, 309] on button "[PERSON_NAME] và In" at bounding box center [616, 314] width 77 height 14
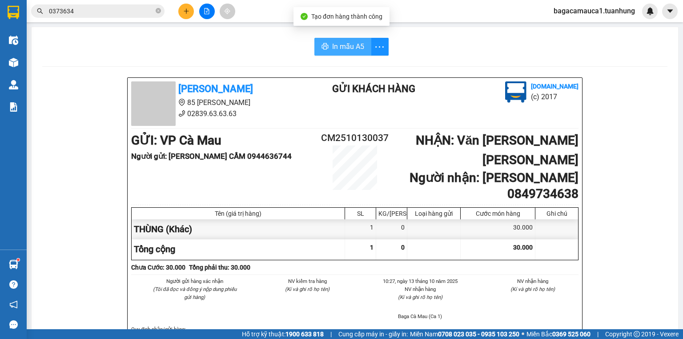
click at [328, 41] on button "In mẫu A5" at bounding box center [342, 47] width 57 height 18
